Goal: Information Seeking & Learning: Learn about a topic

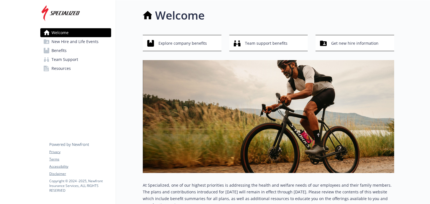
click at [73, 48] on link "Benefits" at bounding box center [75, 50] width 71 height 9
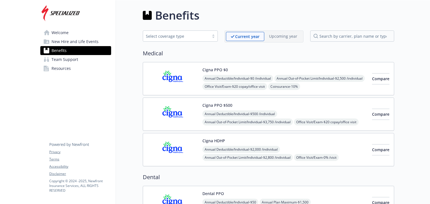
click at [65, 33] on span "Welcome" at bounding box center [60, 32] width 17 height 9
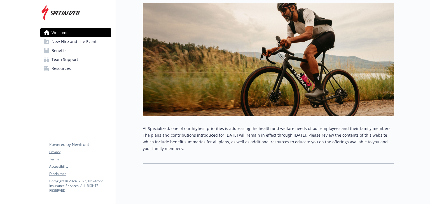
scroll to position [0, 4]
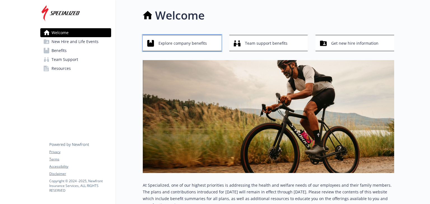
click at [194, 46] on span "Explore company benefits" at bounding box center [183, 43] width 48 height 11
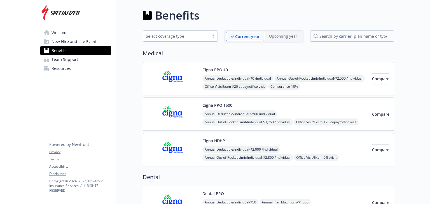
click at [54, 33] on span "Welcome" at bounding box center [60, 32] width 17 height 9
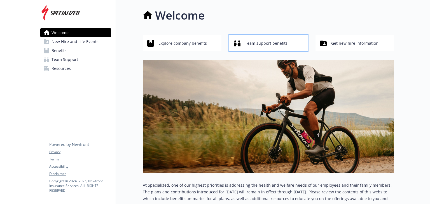
click at [267, 43] on span "Team support benefits" at bounding box center [266, 43] width 43 height 11
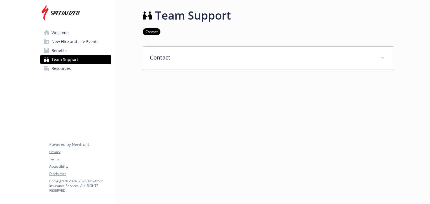
click at [69, 34] on link "Welcome" at bounding box center [75, 32] width 71 height 9
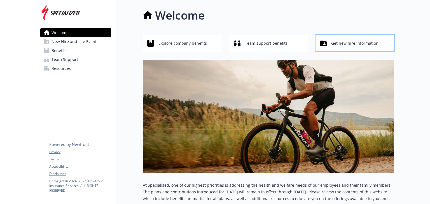
click at [361, 47] on span "Get new hire information" at bounding box center [354, 43] width 47 height 11
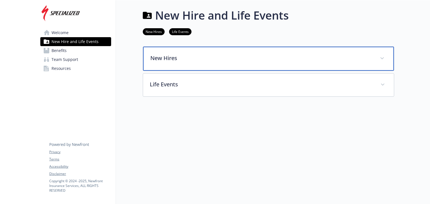
click at [381, 57] on icon at bounding box center [382, 58] width 3 height 2
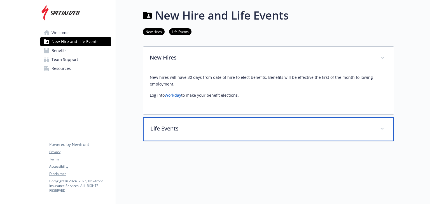
click at [340, 125] on p "Life Events" at bounding box center [261, 129] width 223 height 8
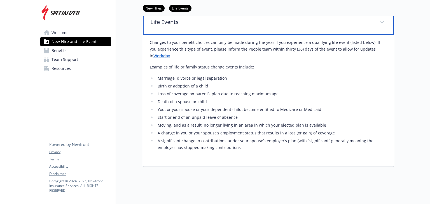
scroll to position [0, 4]
